Goal: Transaction & Acquisition: Subscribe to service/newsletter

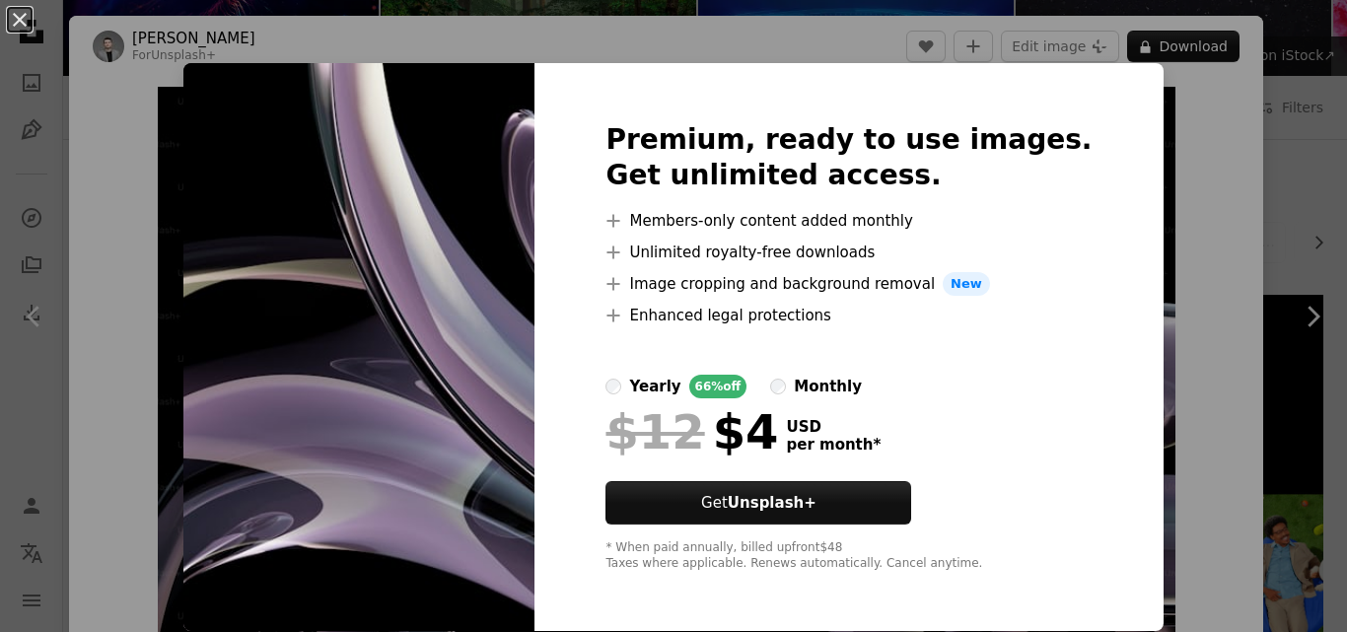
scroll to position [197, 0]
click at [1145, 175] on div "An X shape Premium, ready to use images. Get unlimited access. A plus sign Memb…" at bounding box center [673, 316] width 1347 height 632
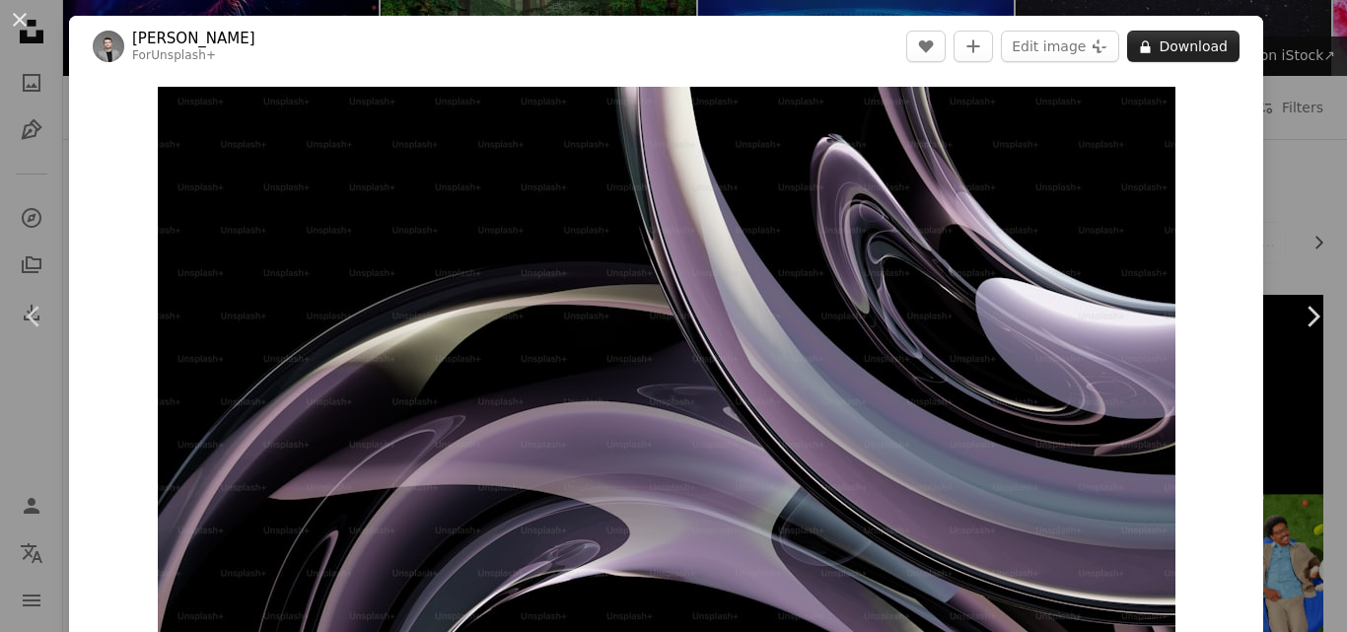
click at [1208, 47] on button "A lock Download" at bounding box center [1183, 47] width 112 height 32
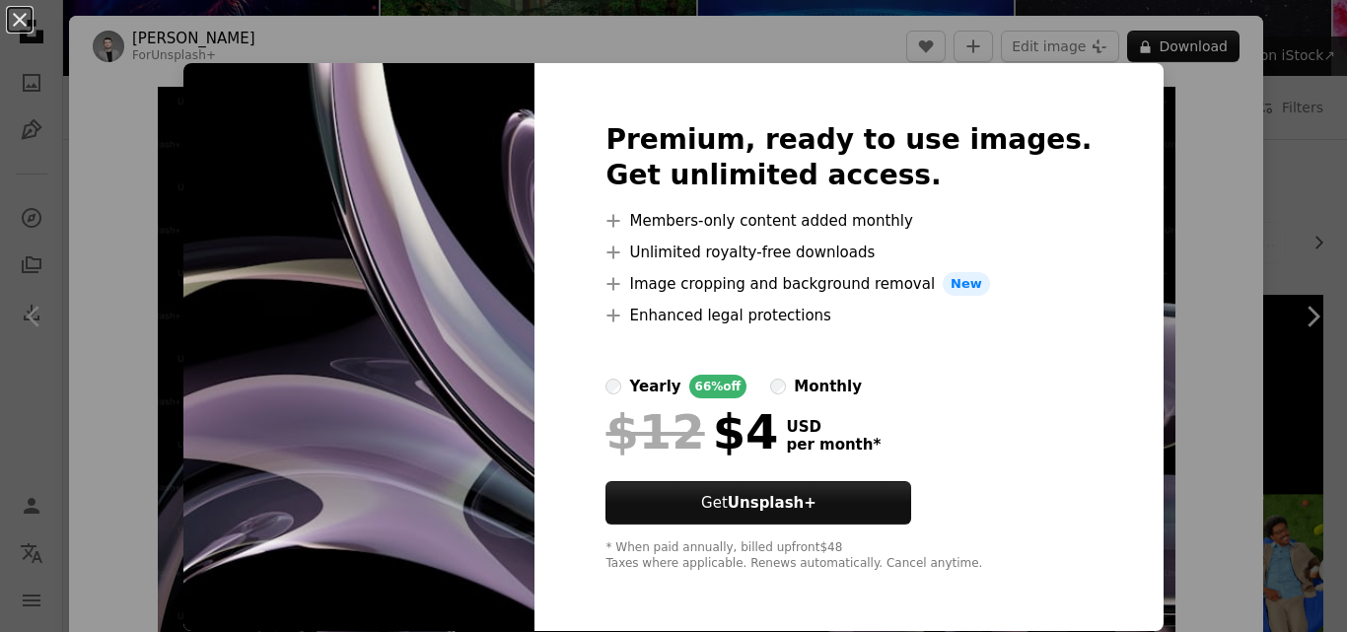
click at [881, 293] on li "A plus sign Image cropping and background removal New" at bounding box center [848, 284] width 486 height 24
click at [967, 282] on span "New" at bounding box center [965, 284] width 47 height 24
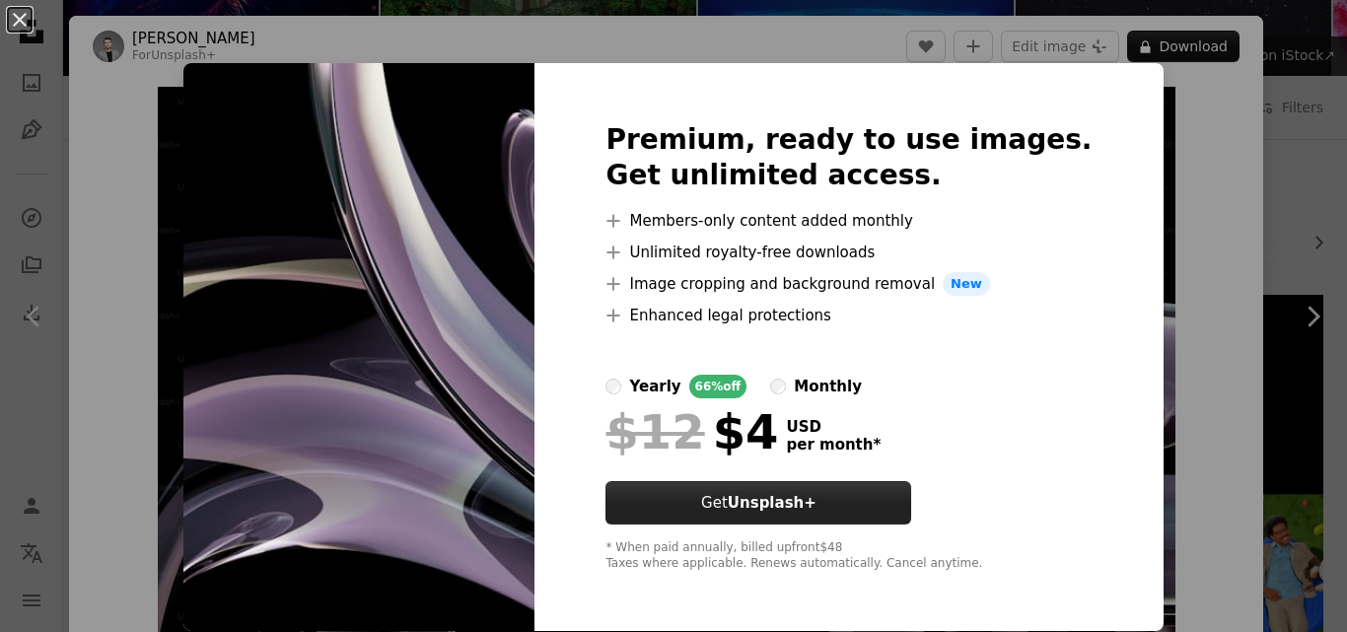
click at [911, 509] on button "Get Unsplash+" at bounding box center [758, 502] width 306 height 43
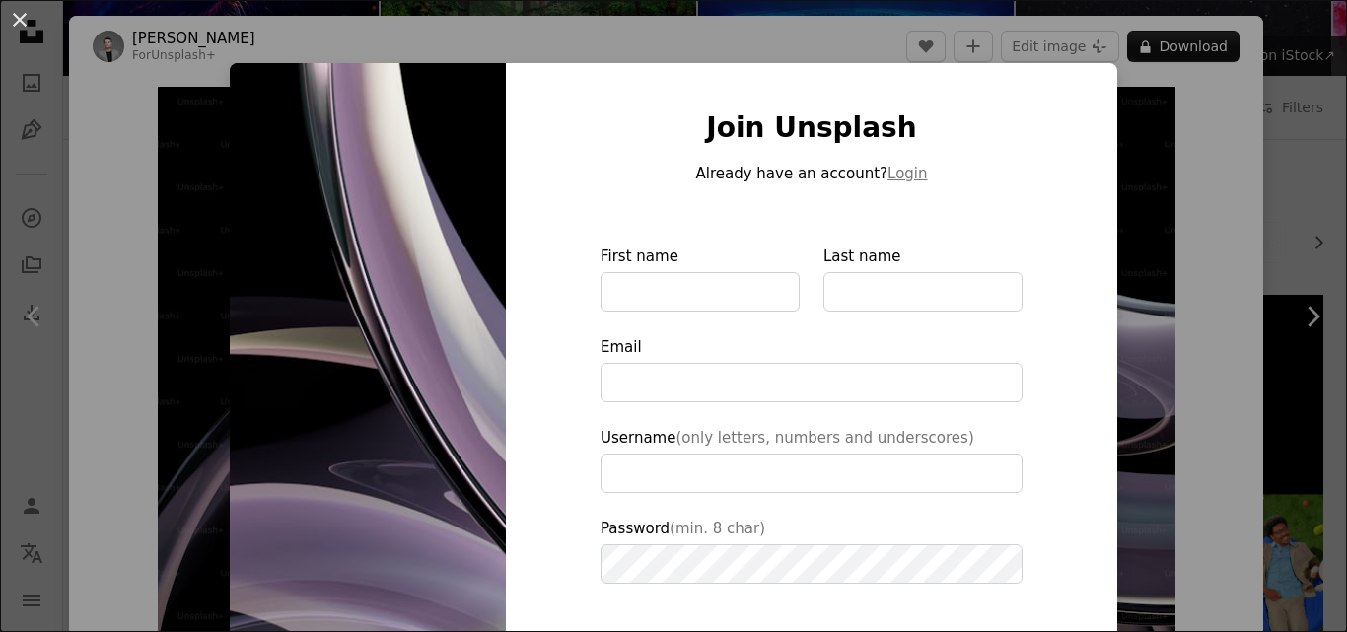
click at [1242, 176] on div "An X shape Join Unsplash Already have an account? Login First name Last name Em…" at bounding box center [673, 316] width 1347 height 632
